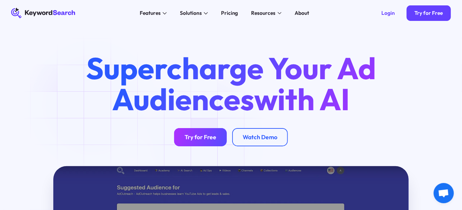
click at [202, 142] on link "Try for Free" at bounding box center [200, 137] width 53 height 19
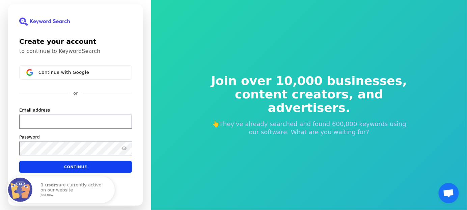
click at [4, 18] on div "Create your account to continue to KeywordSearch Continue with Google or Email …" at bounding box center [75, 105] width 151 height 210
